Goal: Book appointment/travel/reservation

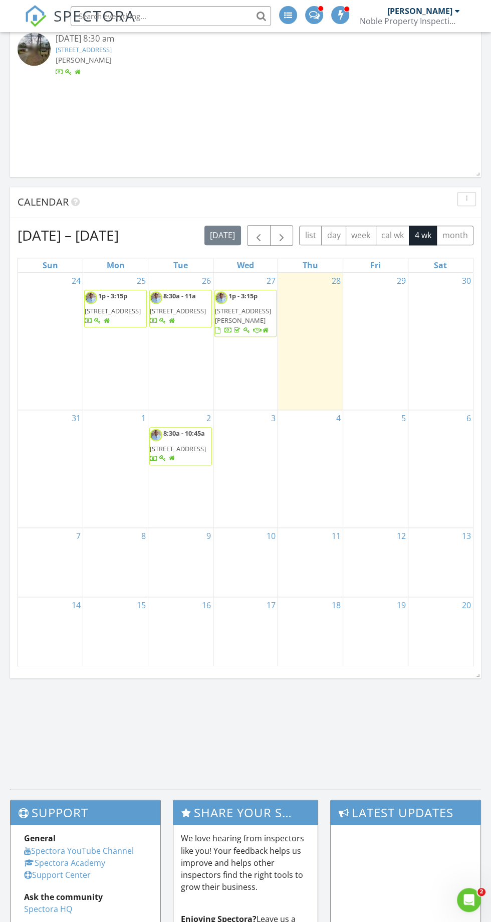
scroll to position [807, 0]
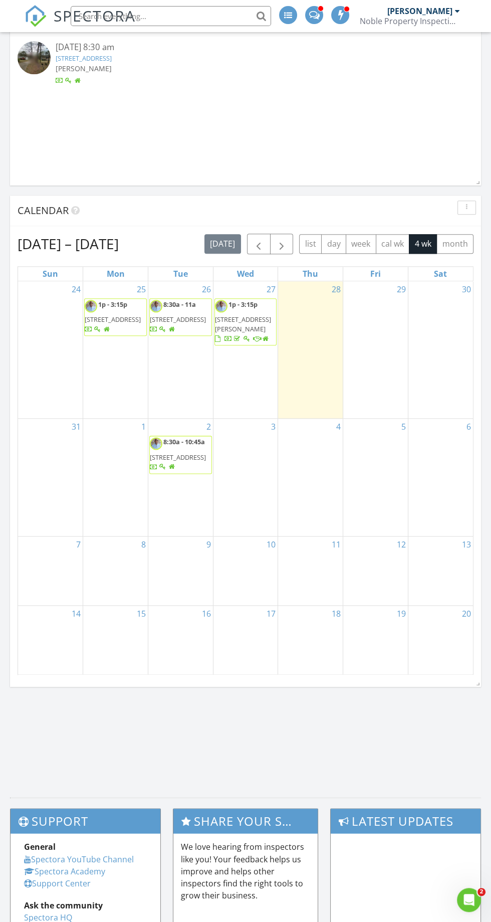
click at [376, 341] on div "29" at bounding box center [375, 349] width 65 height 137
click at [383, 322] on div "29" at bounding box center [375, 349] width 65 height 137
click at [381, 313] on div "29" at bounding box center [375, 349] width 65 height 137
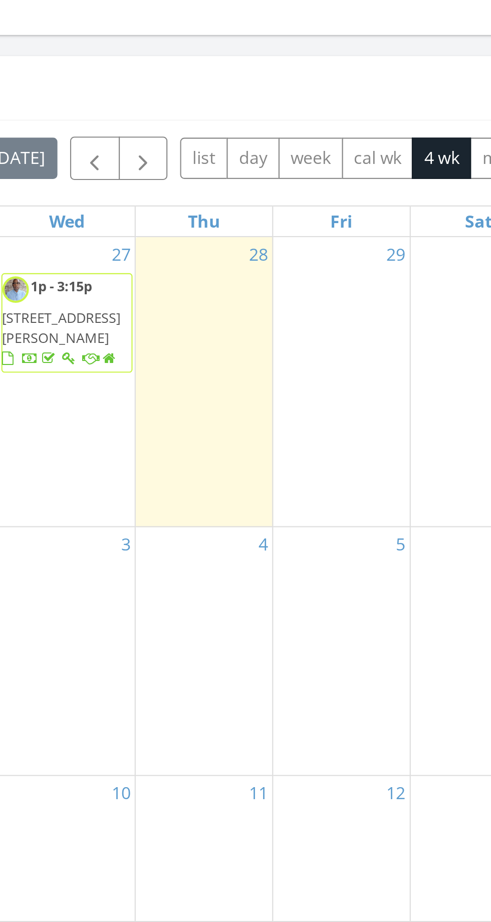
scroll to position [809, 0]
click at [383, 299] on div at bounding box center [375, 303] width 65 height 16
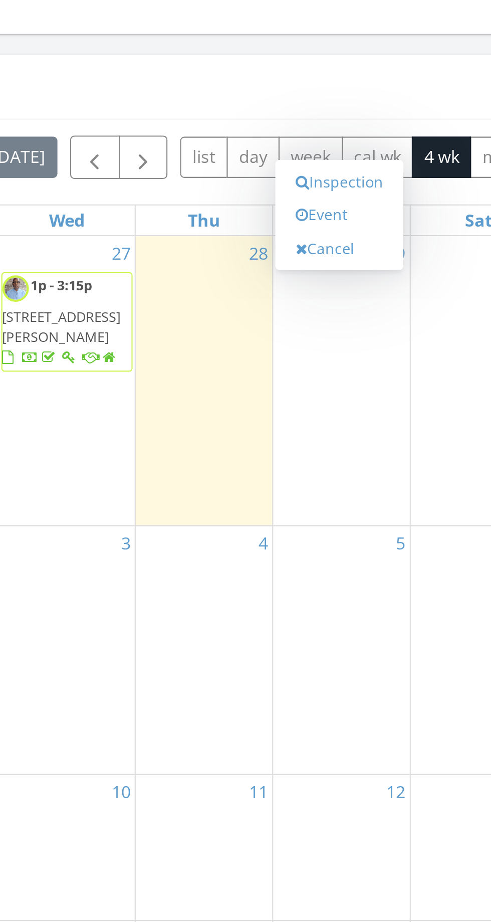
click at [363, 277] on link "Cancel" at bounding box center [375, 285] width 52 height 16
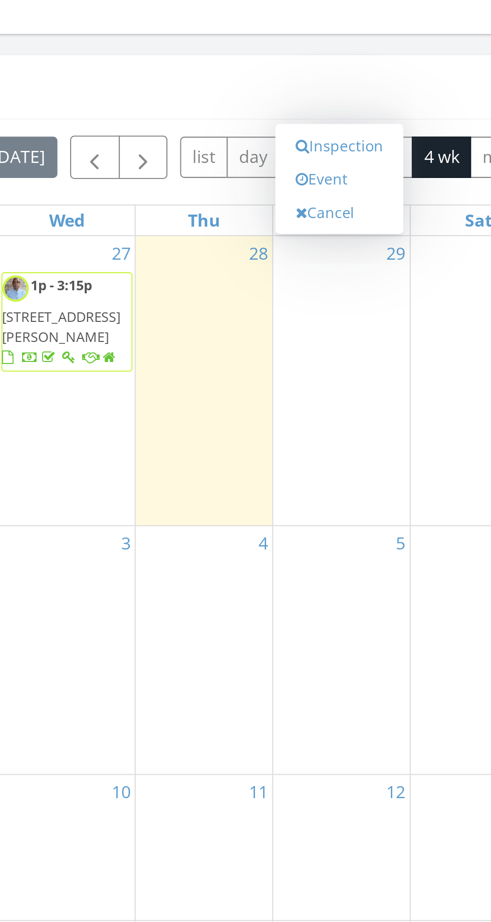
click at [364, 254] on link "Event" at bounding box center [375, 252] width 52 height 16
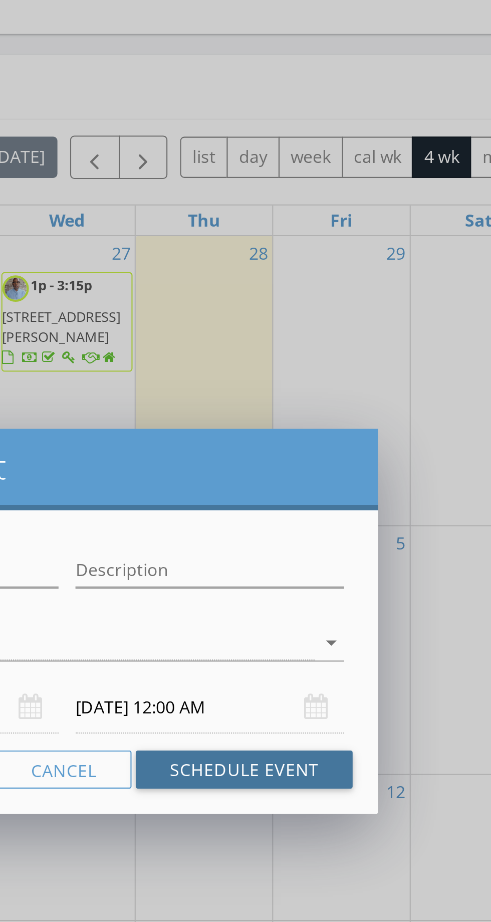
click at [352, 534] on button "Schedule Event" at bounding box center [329, 531] width 103 height 18
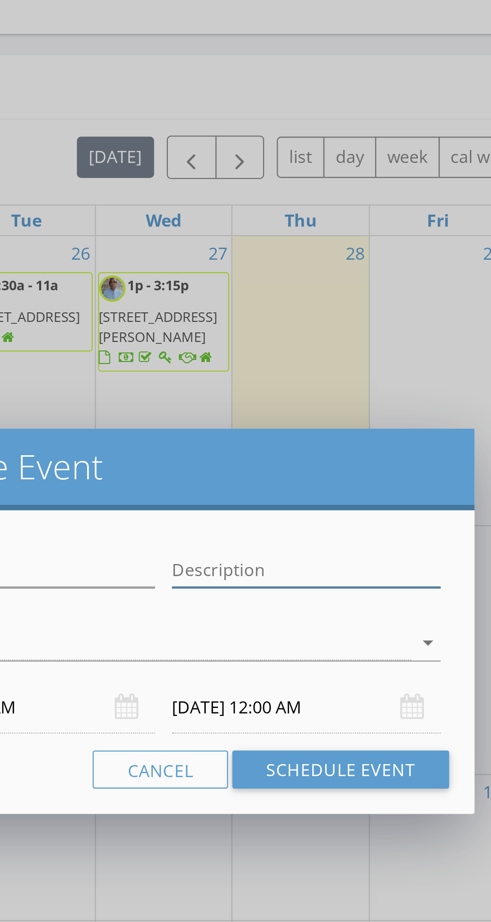
click at [320, 433] on input "Description" at bounding box center [313, 436] width 127 height 17
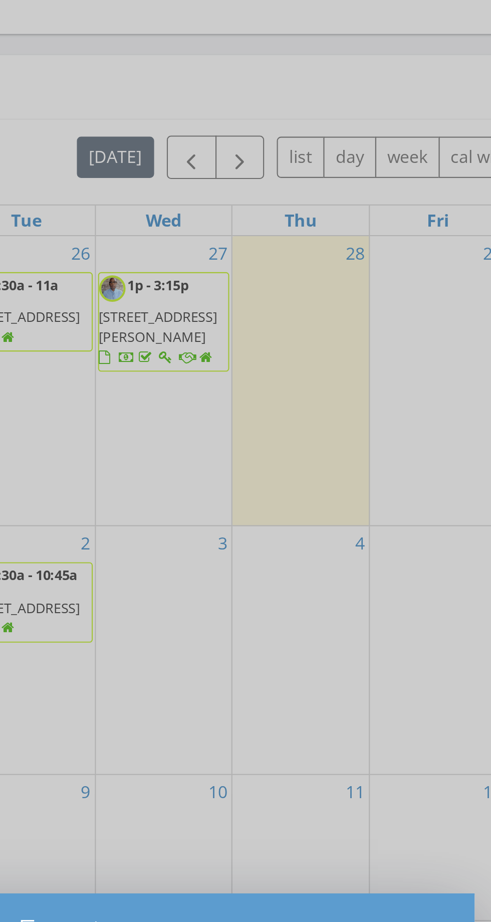
scroll to position [647, 0]
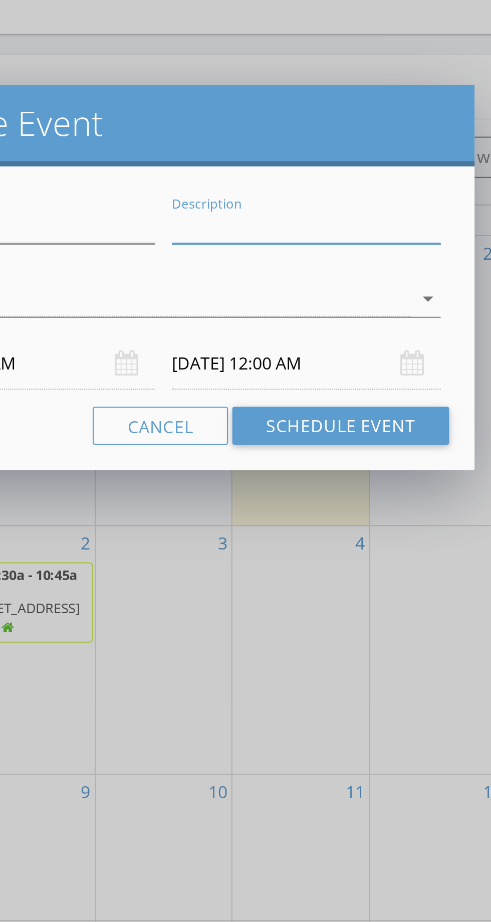
click at [372, 472] on icon "arrow_drop_down" at bounding box center [371, 471] width 12 height 12
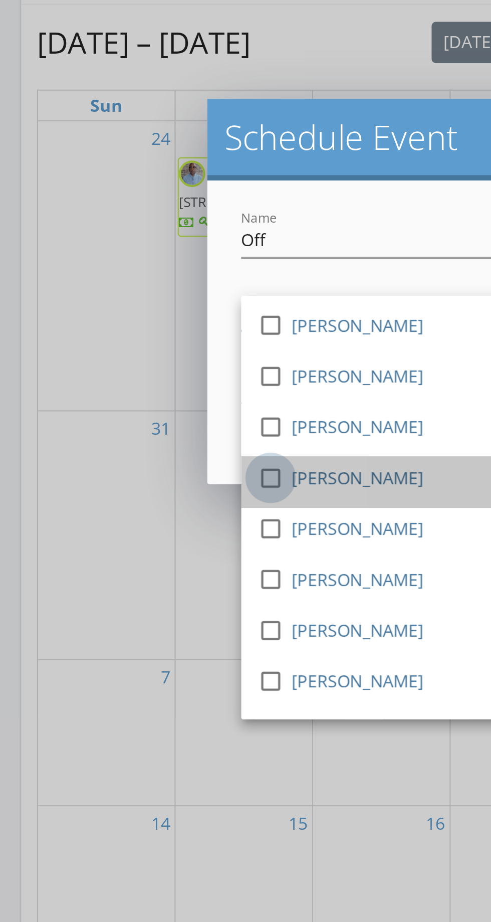
click at [128, 610] on div at bounding box center [128, 610] width 17 height 17
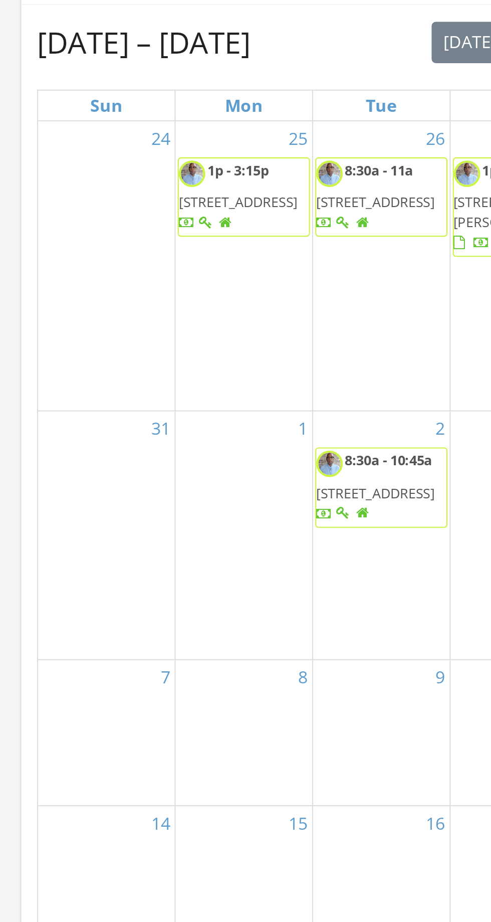
click at [45, 725] on div "7" at bounding box center [50, 731] width 65 height 69
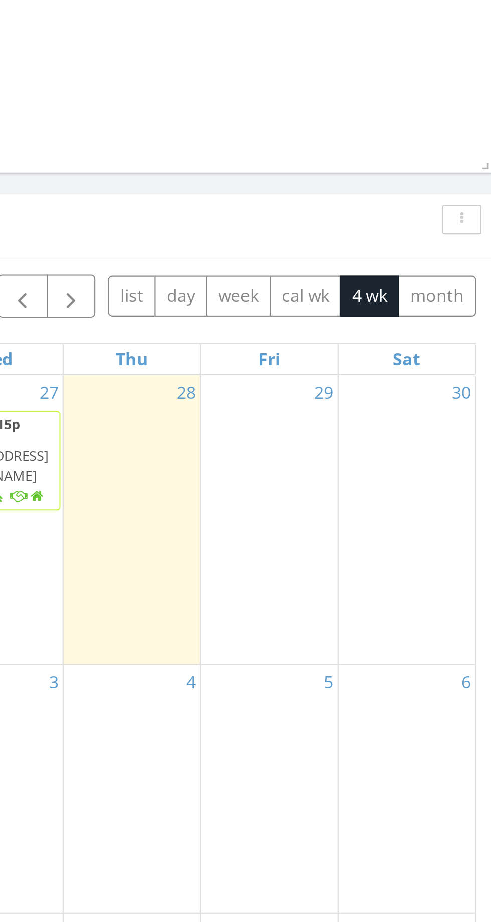
click at [386, 485] on div "29" at bounding box center [375, 509] width 65 height 137
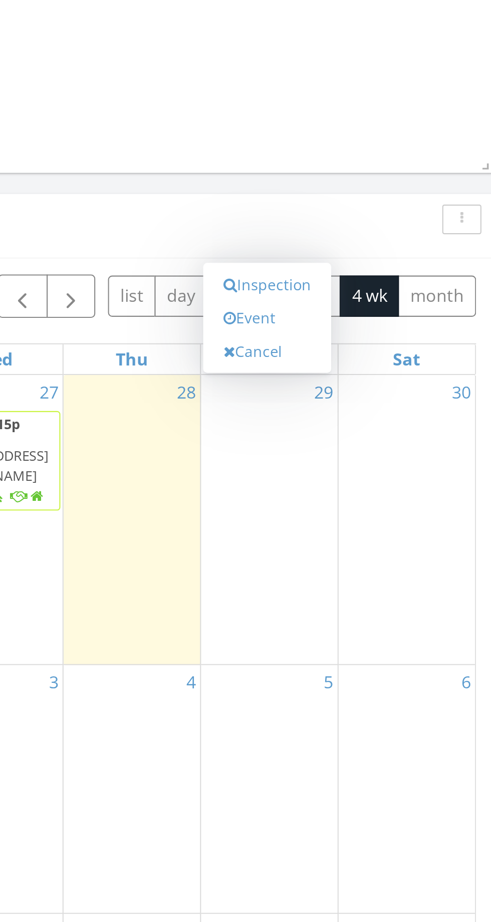
click at [367, 412] on link "Event" at bounding box center [375, 414] width 52 height 16
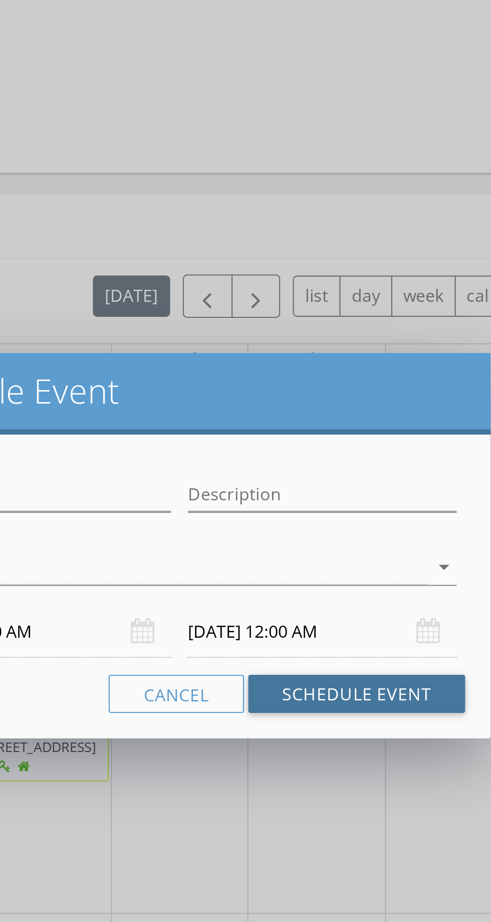
click at [338, 597] on button "Schedule Event" at bounding box center [329, 592] width 103 height 18
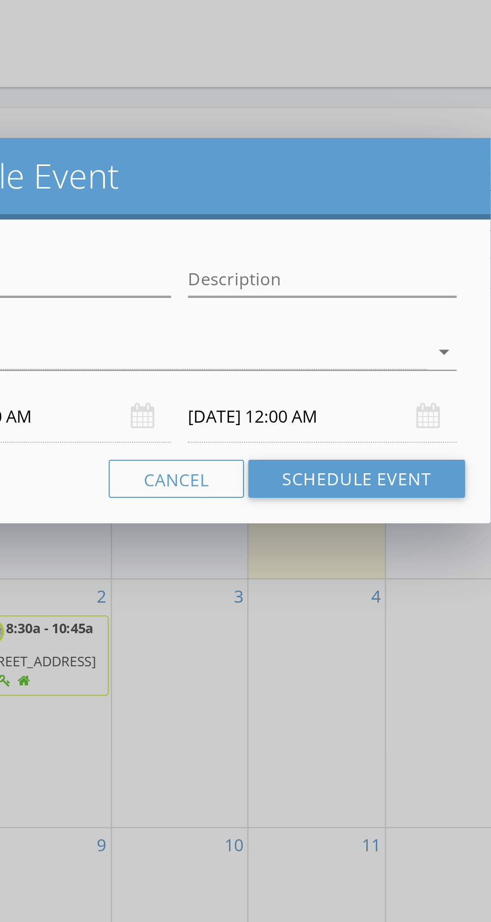
click at [363, 479] on div "arrow_drop_down" at bounding box center [245, 471] width 263 height 17
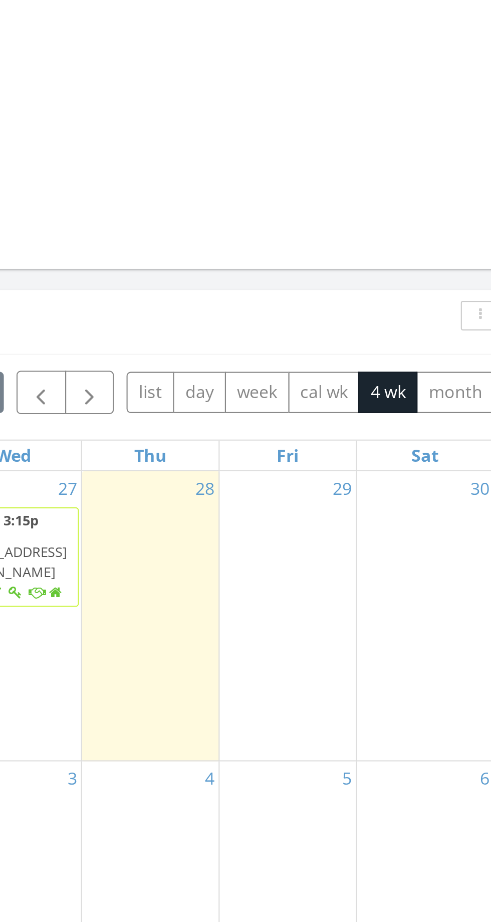
click at [365, 523] on div "29" at bounding box center [375, 509] width 65 height 137
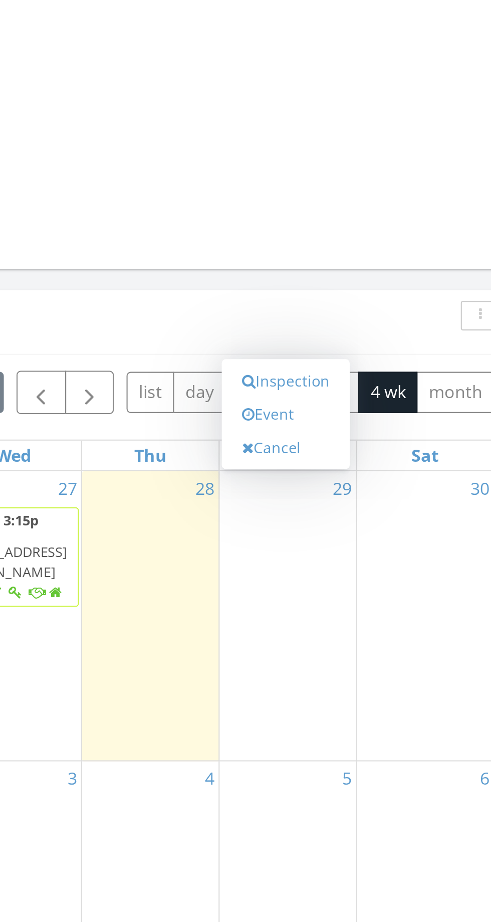
click at [369, 413] on link "Event" at bounding box center [375, 414] width 52 height 16
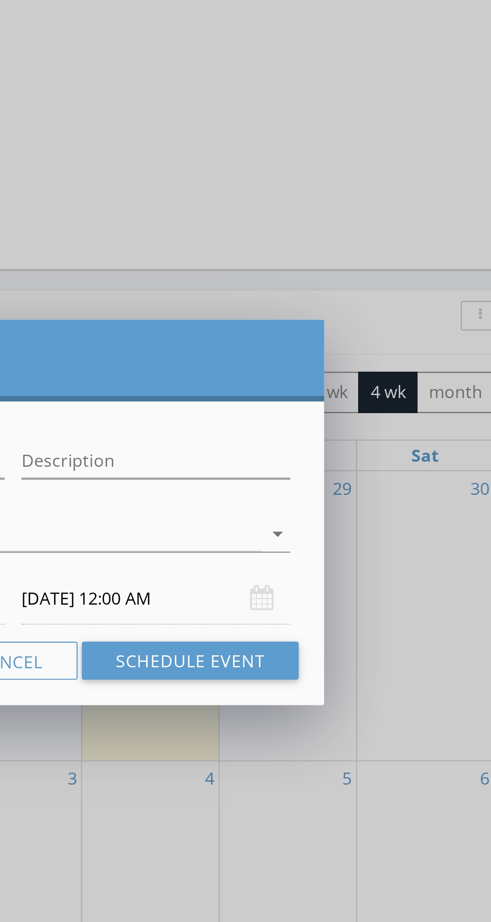
click at [372, 471] on icon "arrow_drop_down" at bounding box center [371, 471] width 12 height 12
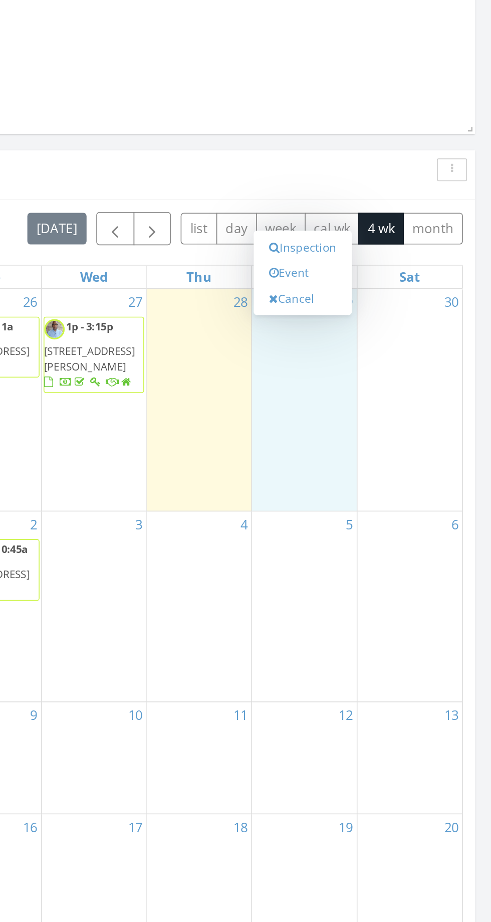
click at [372, 435] on link "Event" at bounding box center [375, 431] width 52 height 16
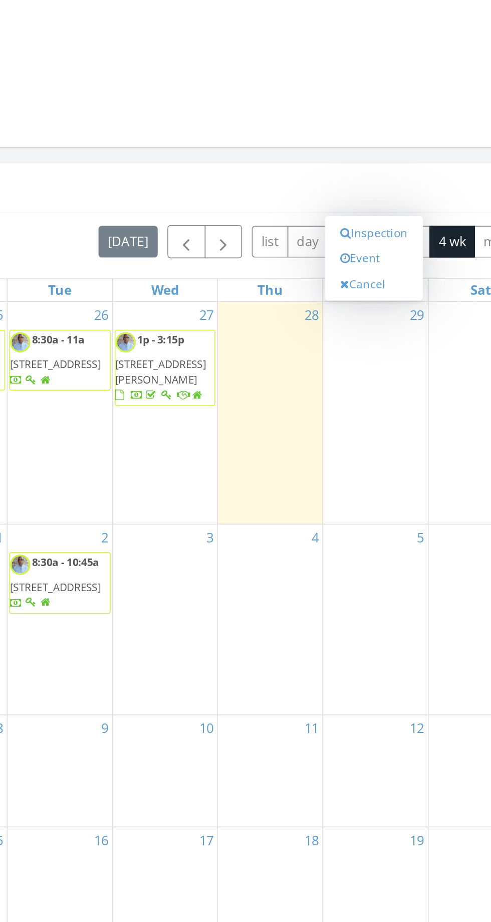
click at [376, 416] on link "Event" at bounding box center [375, 414] width 52 height 16
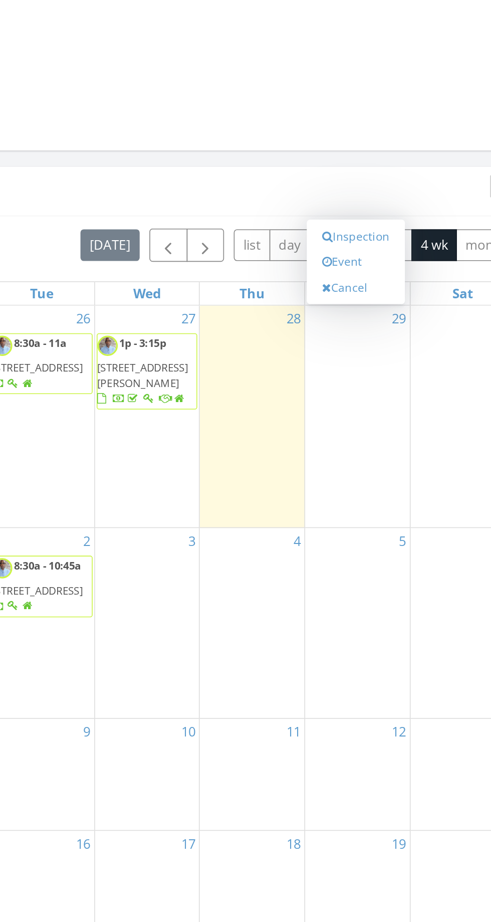
click at [365, 418] on link "Event" at bounding box center [375, 414] width 52 height 16
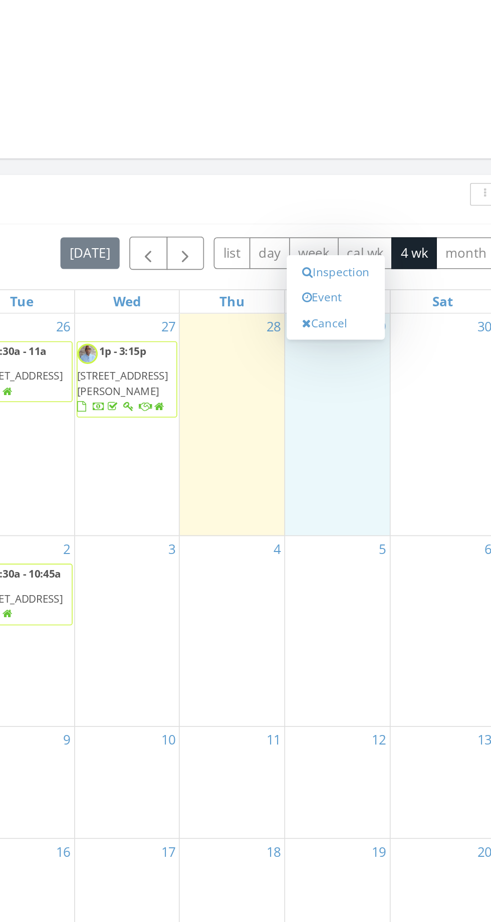
click at [369, 434] on link "Event" at bounding box center [375, 431] width 52 height 16
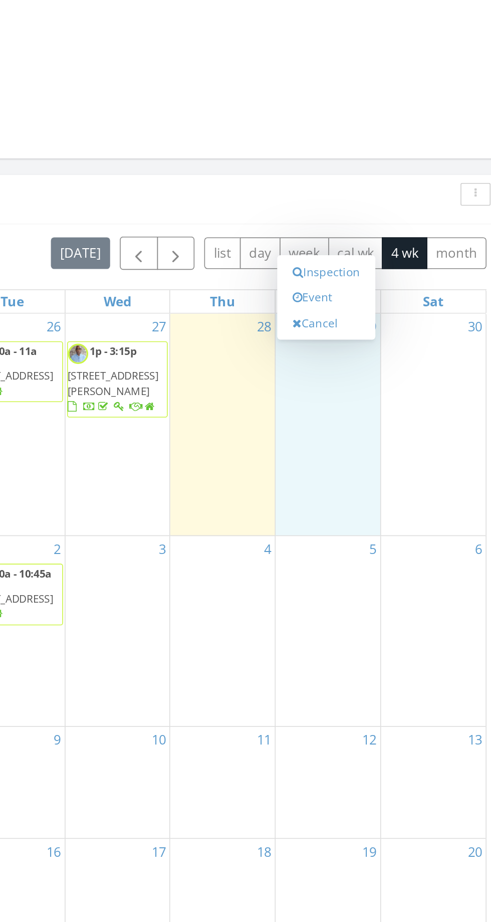
click at [375, 435] on link "Event" at bounding box center [375, 431] width 52 height 16
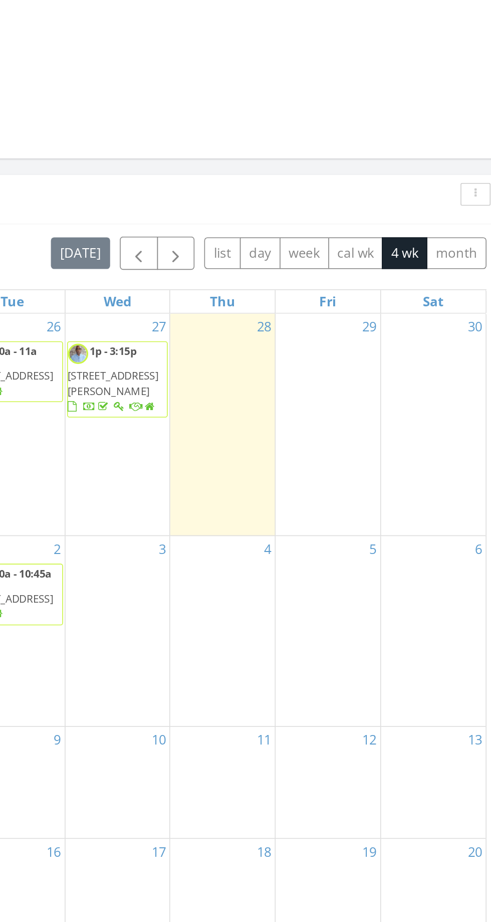
click at [234, 696] on div "3" at bounding box center [245, 637] width 65 height 117
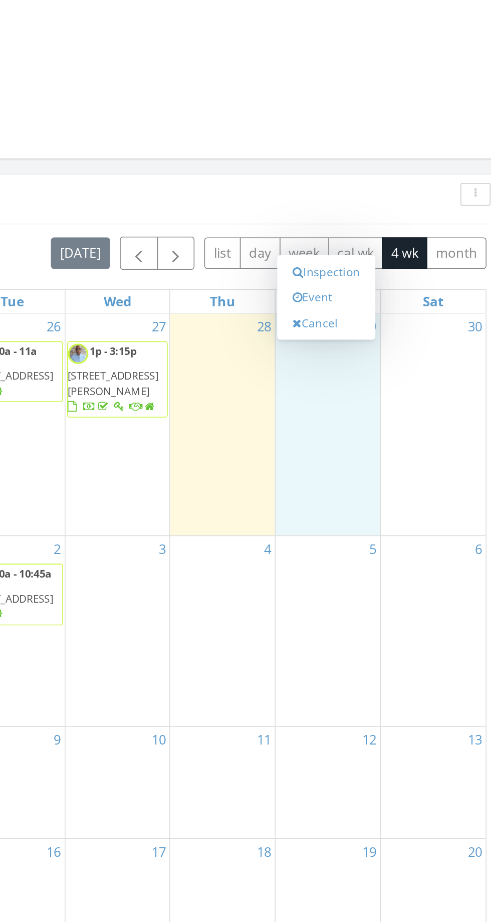
click at [369, 428] on link "Event" at bounding box center [375, 431] width 52 height 16
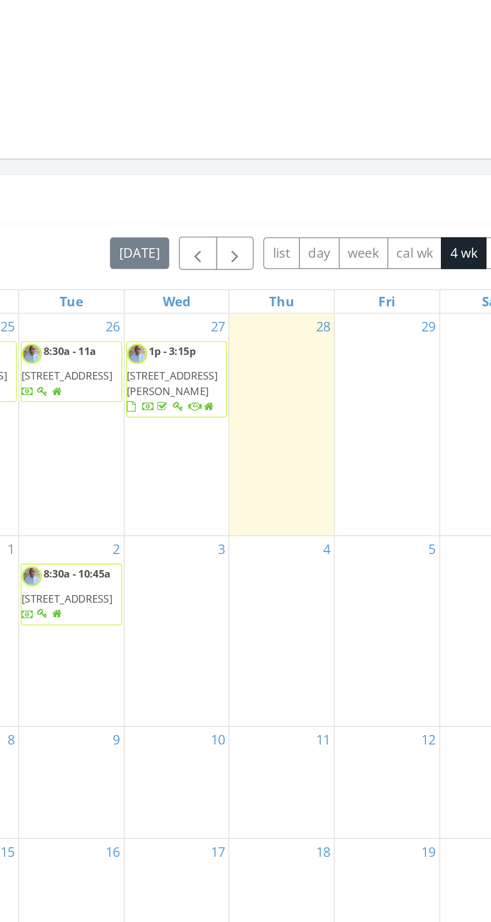
click at [385, 497] on div "29" at bounding box center [375, 509] width 65 height 137
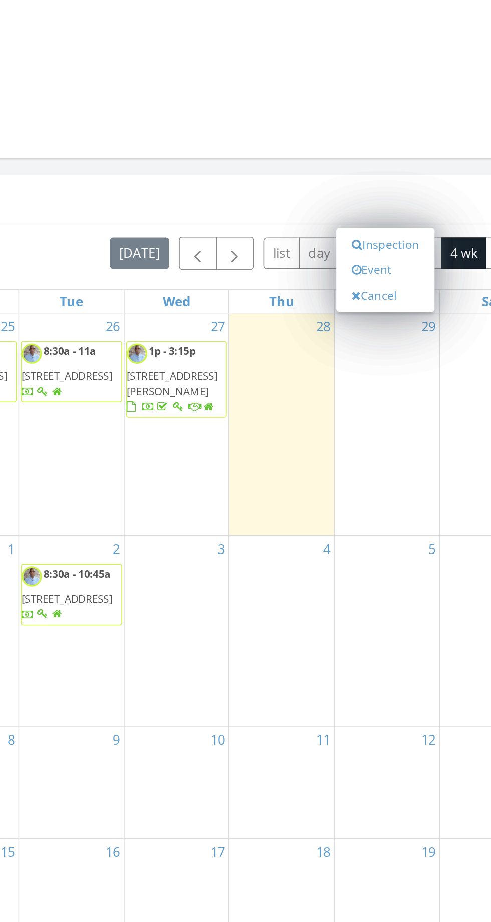
click at [367, 410] on link "Event" at bounding box center [375, 414] width 52 height 16
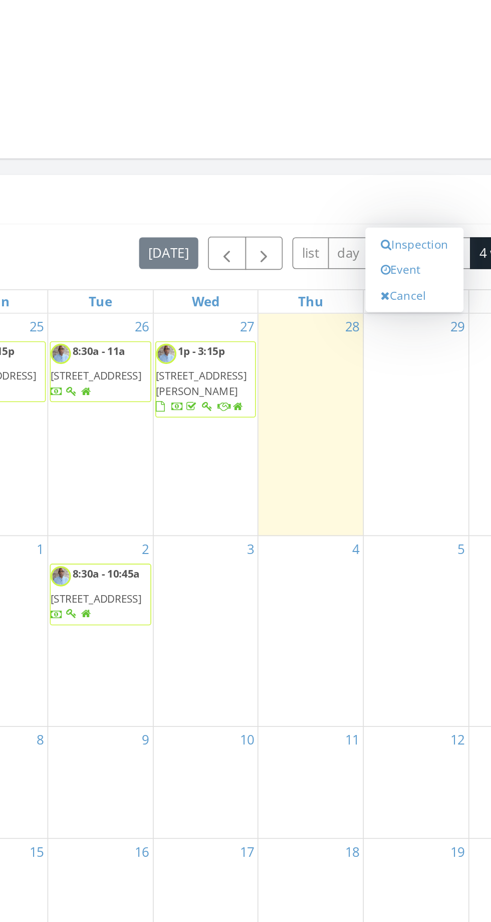
click at [371, 413] on link "Event" at bounding box center [375, 414] width 52 height 16
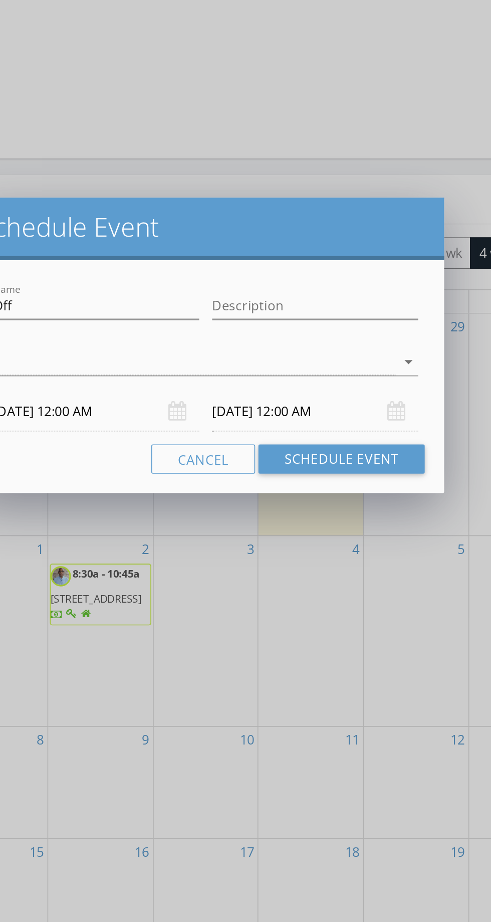
click at [363, 479] on div "arrow_drop_down" at bounding box center [245, 471] width 263 height 17
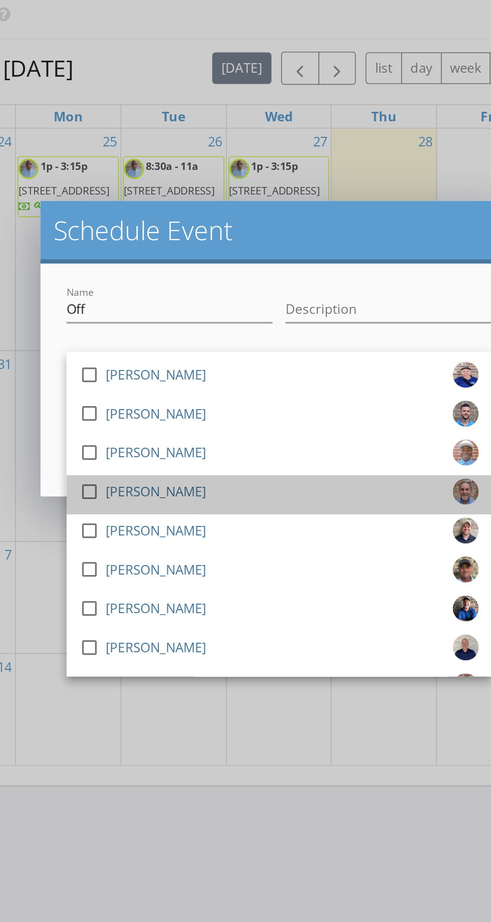
scroll to position [702, 0]
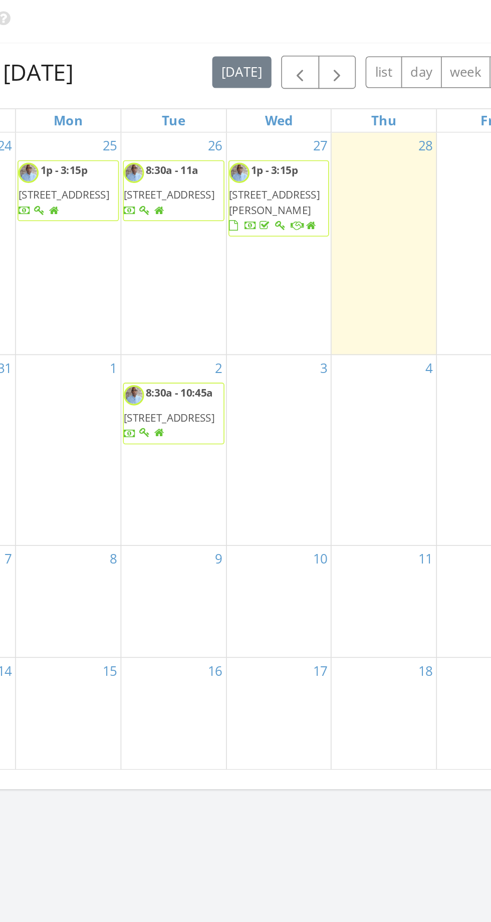
click at [163, 726] on div "16" at bounding box center [180, 745] width 65 height 68
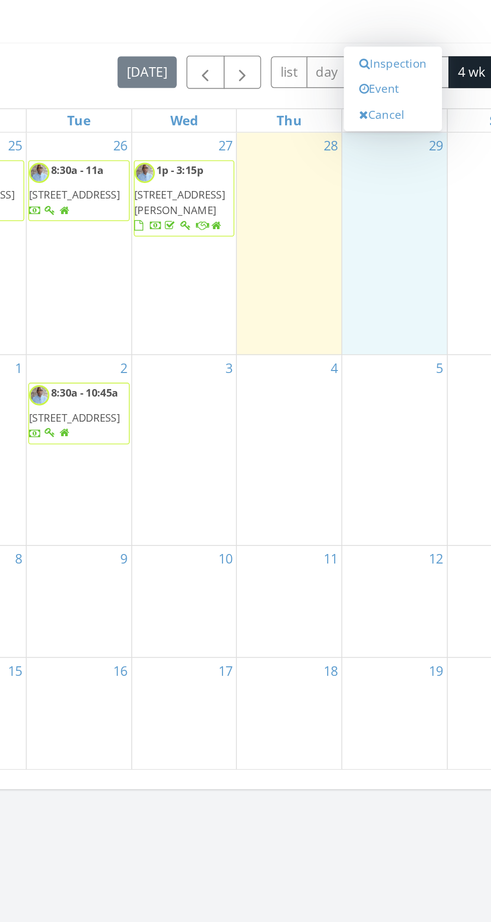
click at [368, 358] on link "Event" at bounding box center [375, 359] width 52 height 16
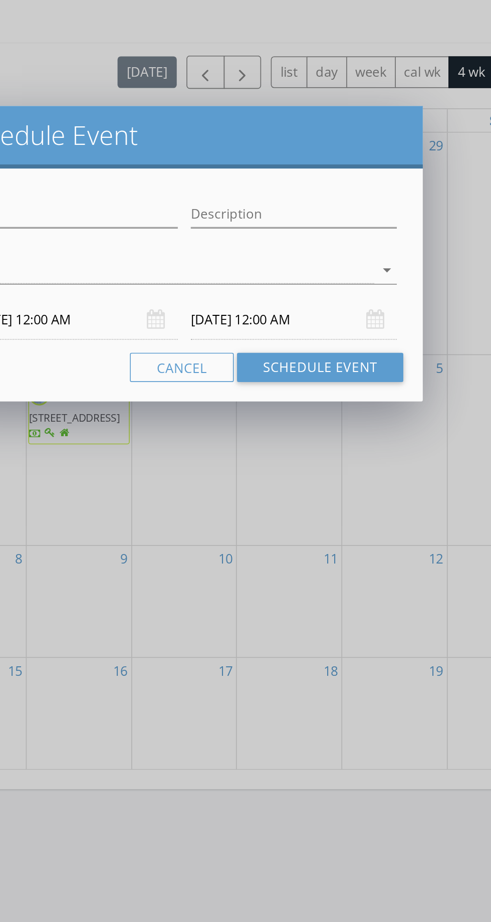
click at [351, 513] on body "SPECTORA Kevin Summers Noble Property Inspections Role: Inspector Dashboard New…" at bounding box center [245, 302] width 491 height 2009
click at [362, 490] on input "08/30/2025 12:00 AM" at bounding box center [313, 502] width 127 height 25
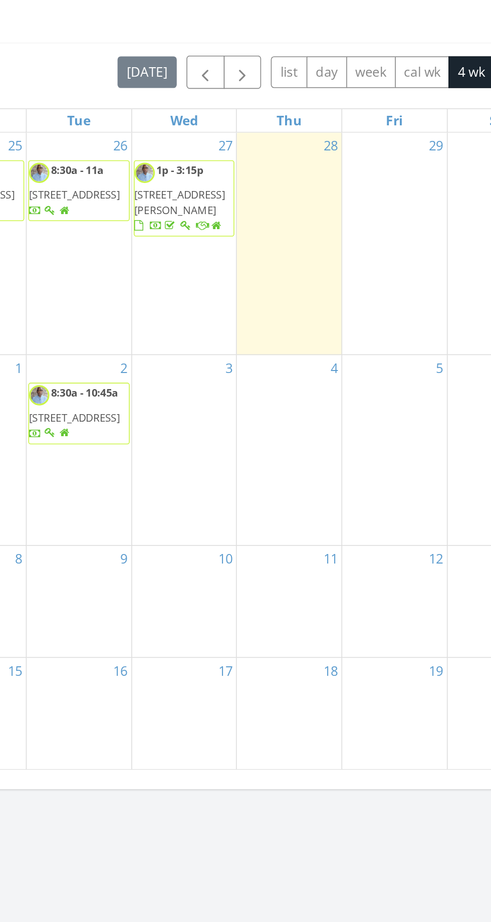
click at [218, 719] on div "17" at bounding box center [245, 745] width 65 height 68
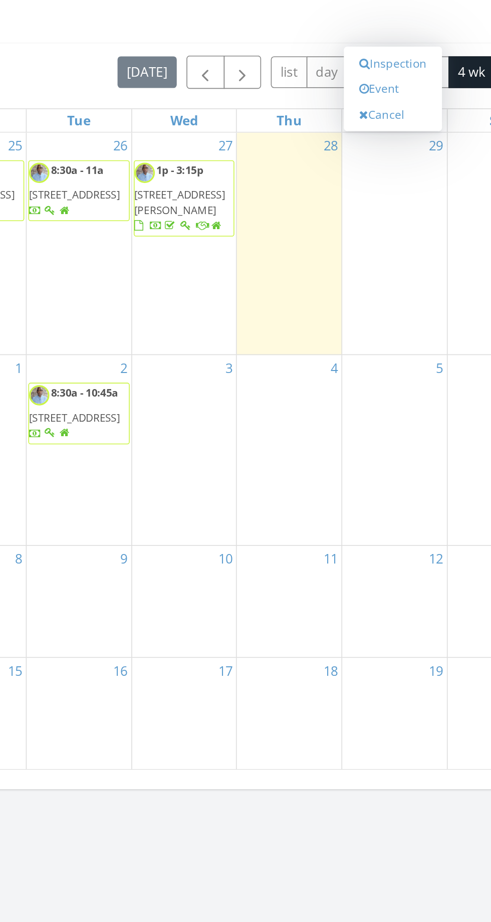
click at [357, 358] on icon at bounding box center [357, 359] width 6 height 7
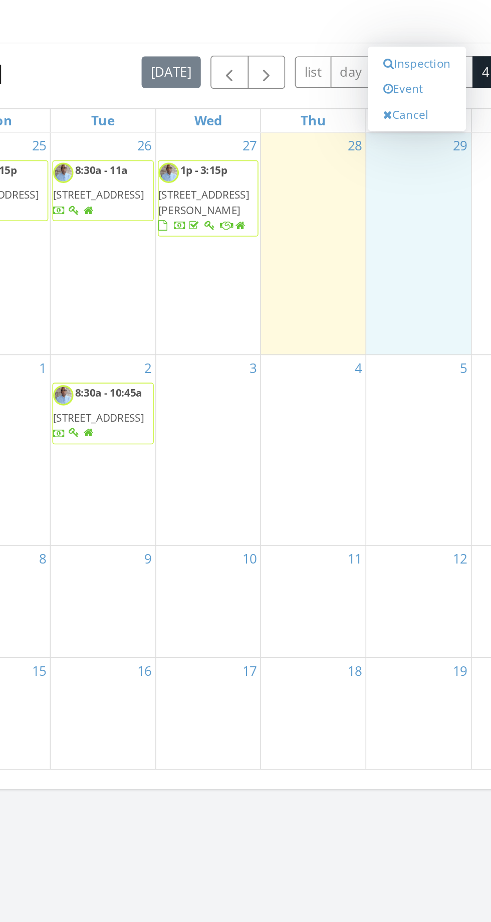
click at [368, 357] on link "Event" at bounding box center [375, 359] width 52 height 16
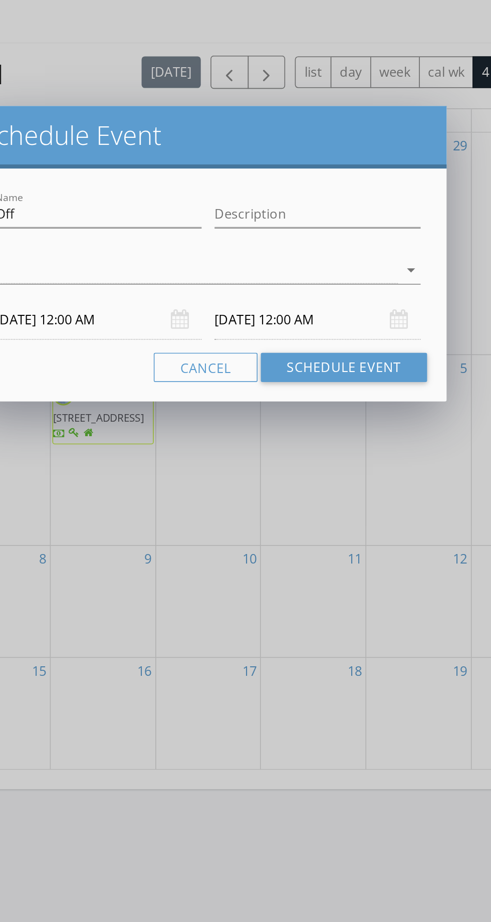
click at [364, 479] on div "arrow_drop_down" at bounding box center [245, 471] width 263 height 17
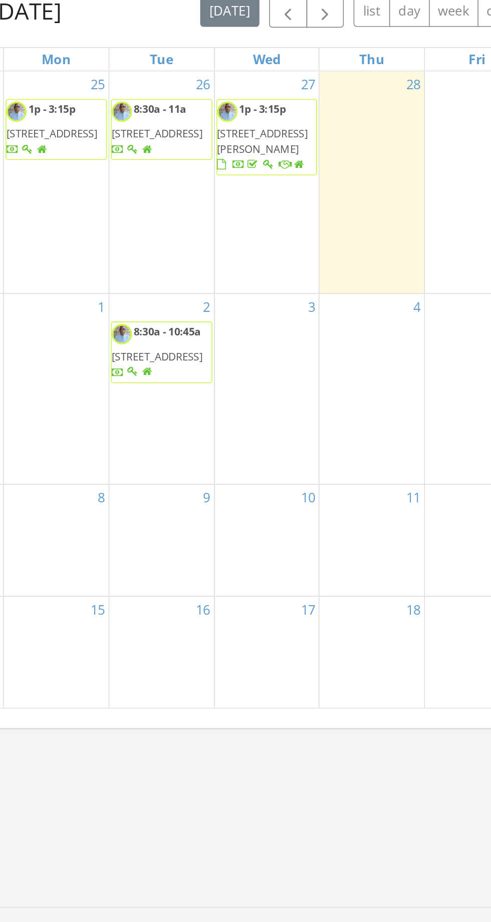
click at [191, 828] on div at bounding box center [245, 461] width 491 height 922
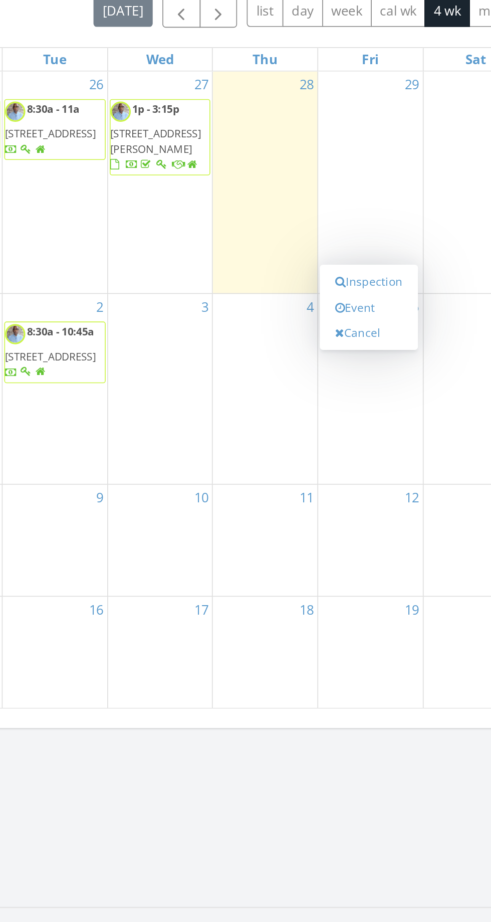
click at [370, 531] on link "Event" at bounding box center [375, 532] width 52 height 16
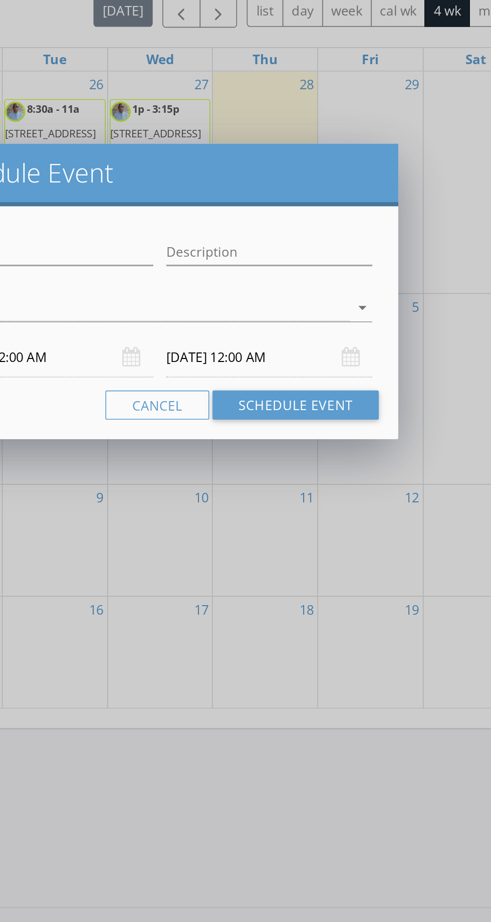
click at [365, 541] on div "arrow_drop_down" at bounding box center [245, 532] width 263 height 17
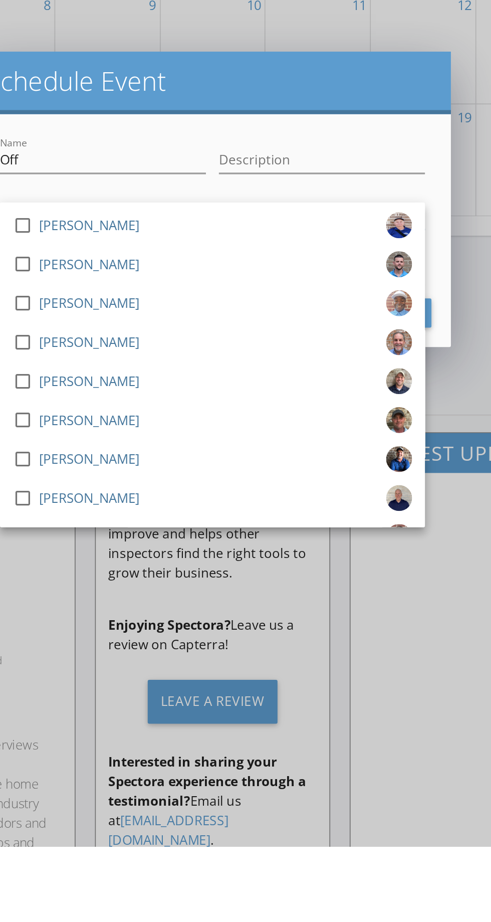
scroll to position [964, 0]
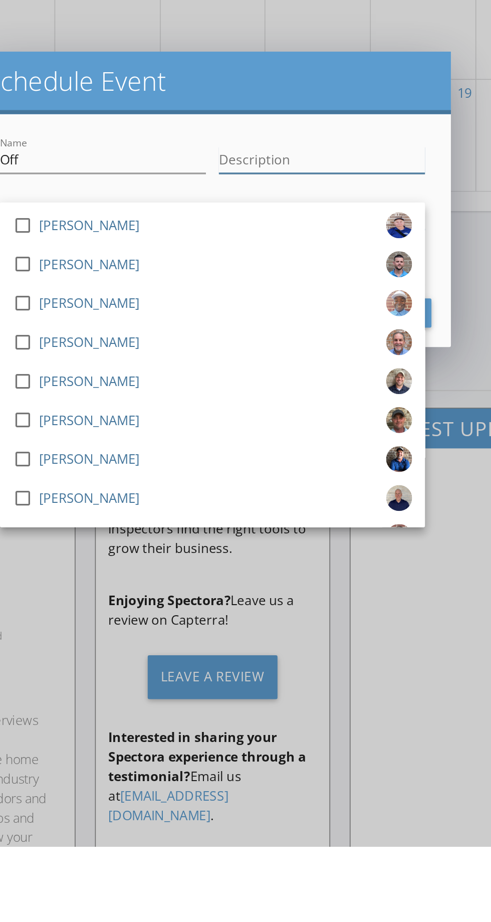
click at [295, 493] on input "Description" at bounding box center [313, 498] width 127 height 17
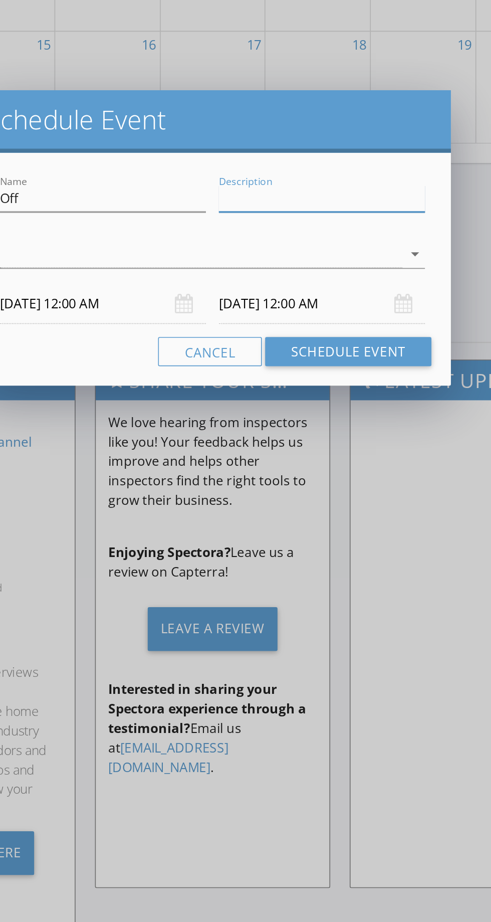
scroll to position [1013, 0]
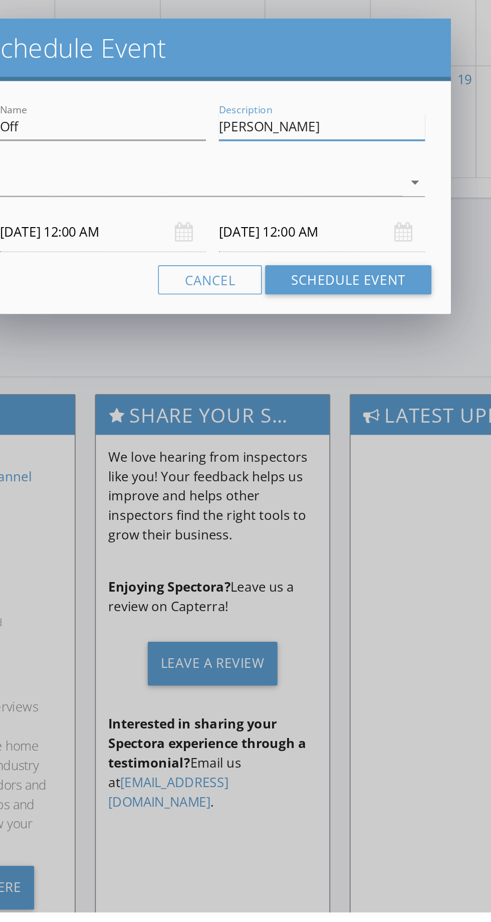
type input "[PERSON_NAME]"
click at [344, 531] on button "Schedule Event" at bounding box center [329, 531] width 103 height 18
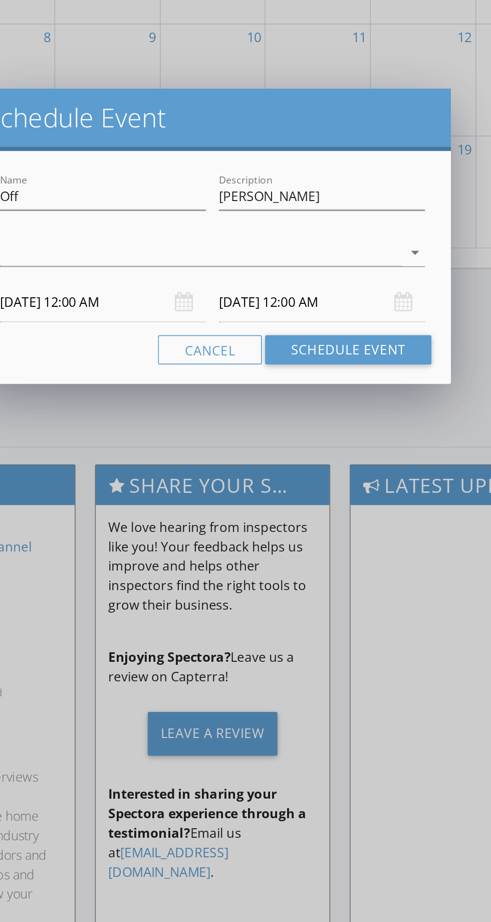
click at [370, 469] on icon "arrow_drop_down" at bounding box center [371, 471] width 12 height 12
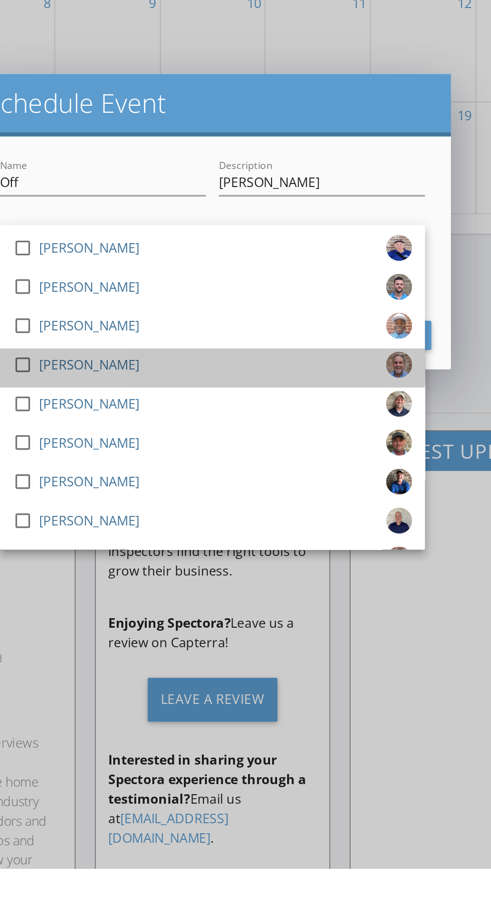
scroll to position [964, 0]
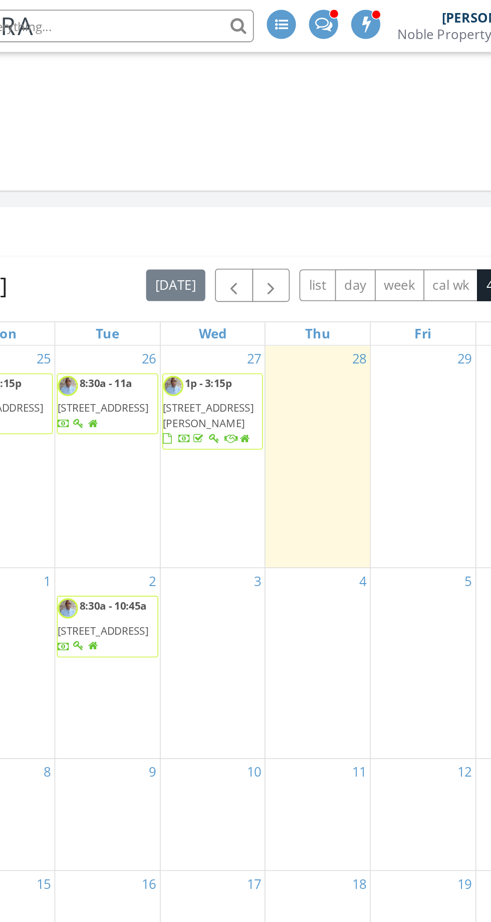
scroll to position [871, 0]
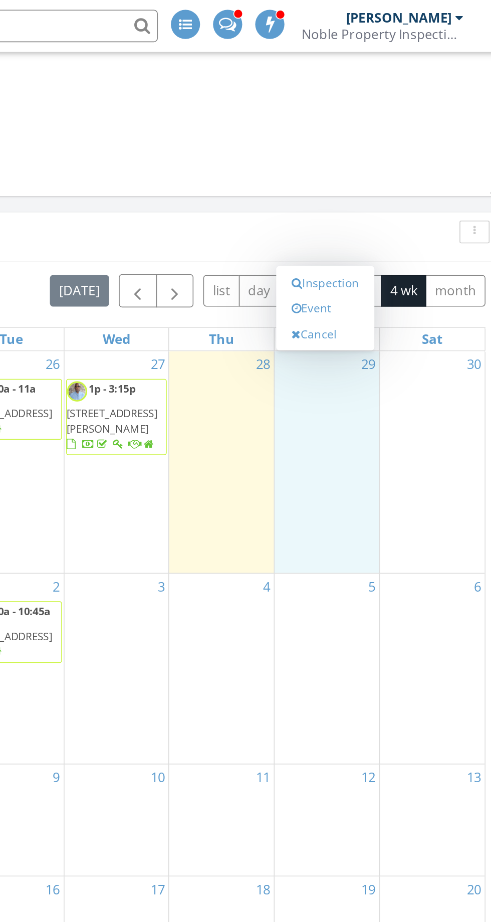
click at [370, 188] on link "Event" at bounding box center [375, 190] width 52 height 16
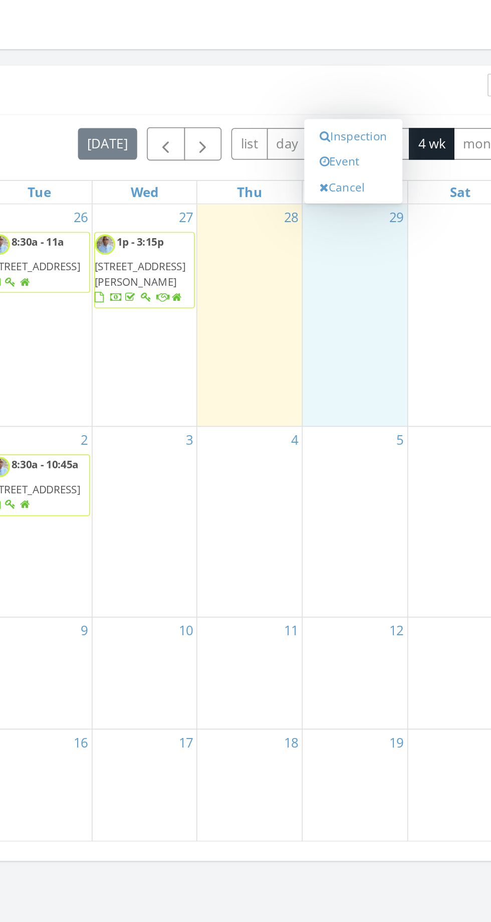
click at [364, 185] on link "Event" at bounding box center [375, 190] width 52 height 16
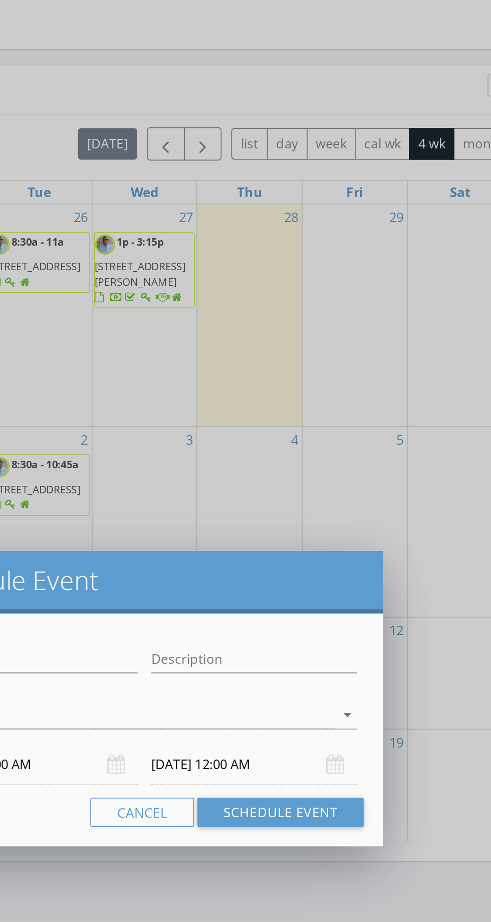
click at [369, 530] on icon "arrow_drop_down" at bounding box center [371, 532] width 12 height 12
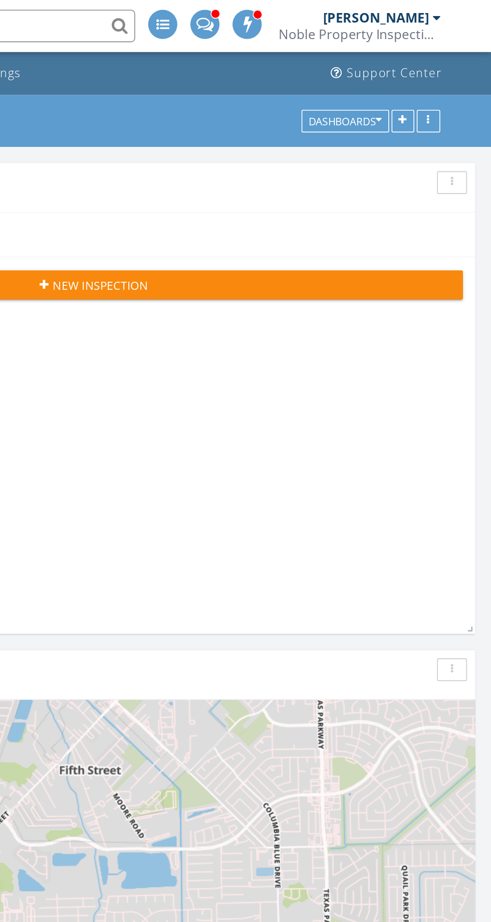
scroll to position [0, 0]
